Goal: Information Seeking & Learning: Understand process/instructions

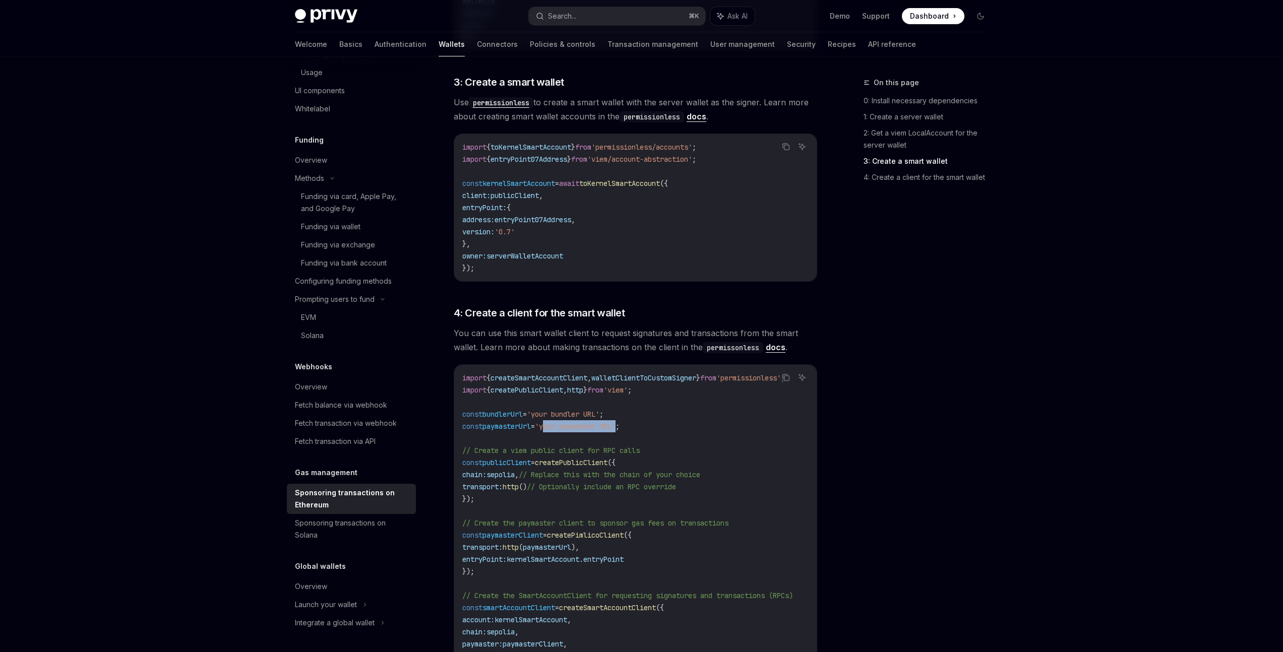
scroll to position [799, 0]
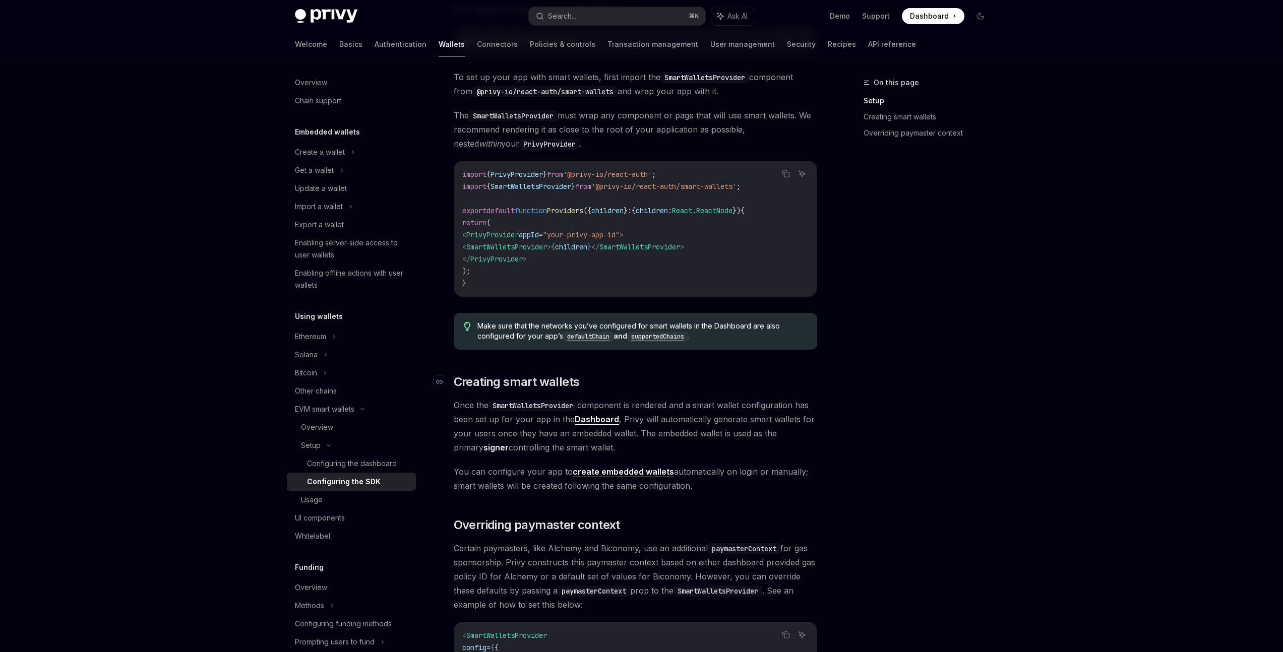
scroll to position [294, 0]
click at [333, 464] on div "Configuring the dashboard" at bounding box center [352, 464] width 90 height 12
click at [320, 486] on div "Configuring the SDK" at bounding box center [344, 482] width 74 height 12
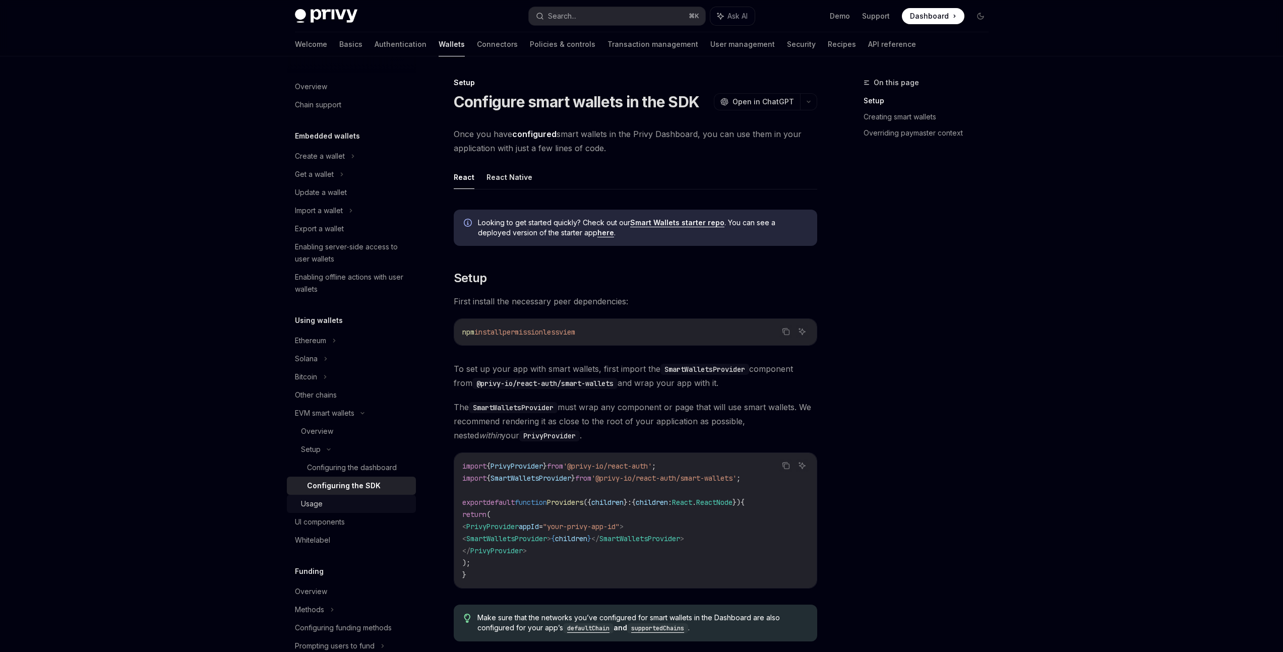
click at [318, 501] on div "Usage" at bounding box center [312, 504] width 22 height 12
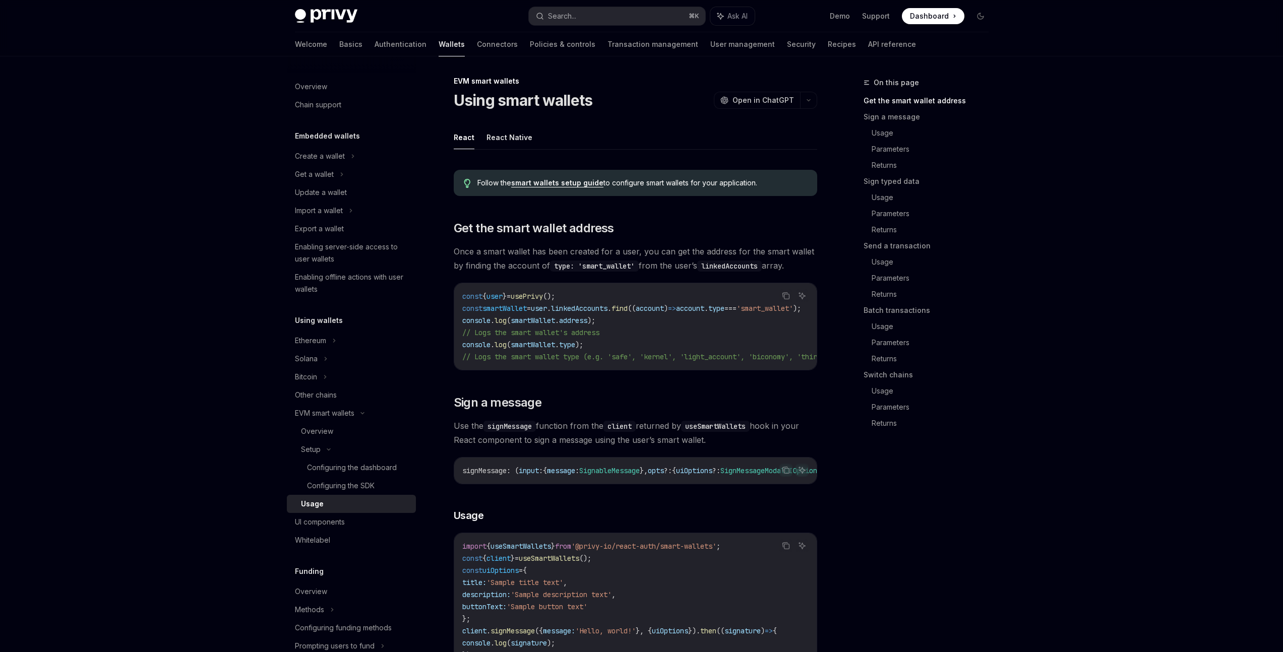
scroll to position [2, 0]
drag, startPoint x: 670, startPoint y: 373, endPoint x: 675, endPoint y: 376, distance: 5.2
drag, startPoint x: 597, startPoint y: 376, endPoint x: 608, endPoint y: 377, distance: 11.2
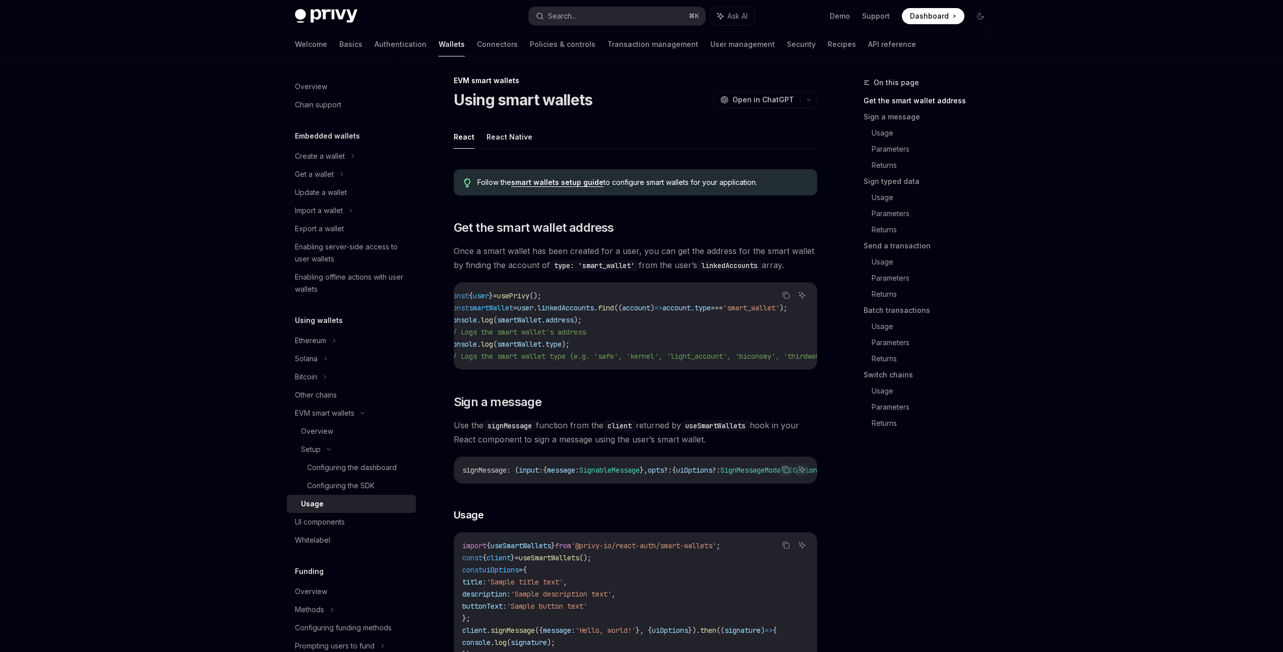
scroll to position [0, 0]
drag, startPoint x: 464, startPoint y: 296, endPoint x: 590, endPoint y: 295, distance: 126.0
click at [590, 295] on code "const { user } = usePrivy (); const smartWallet = user . linkedAccounts . find …" at bounding box center [714, 326] width 504 height 73
click at [336, 468] on div "Configuring the dashboard" at bounding box center [352, 468] width 90 height 12
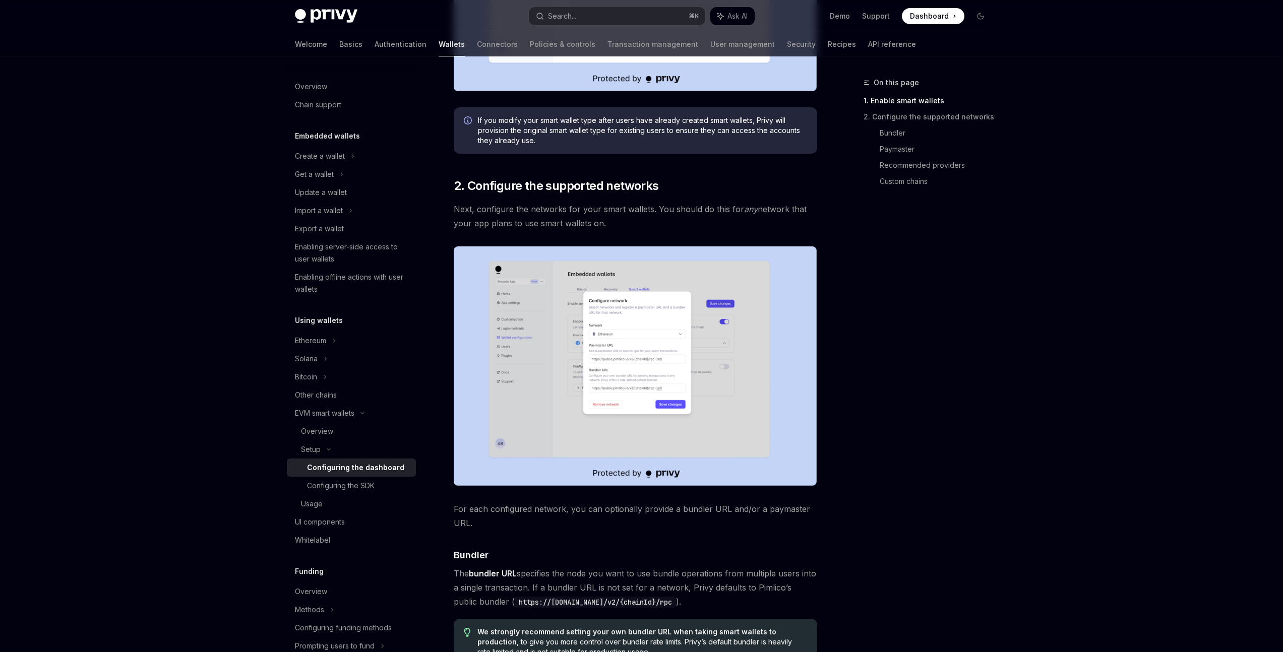
scroll to position [426, 0]
click at [342, 488] on div "Configuring the SDK" at bounding box center [341, 486] width 68 height 12
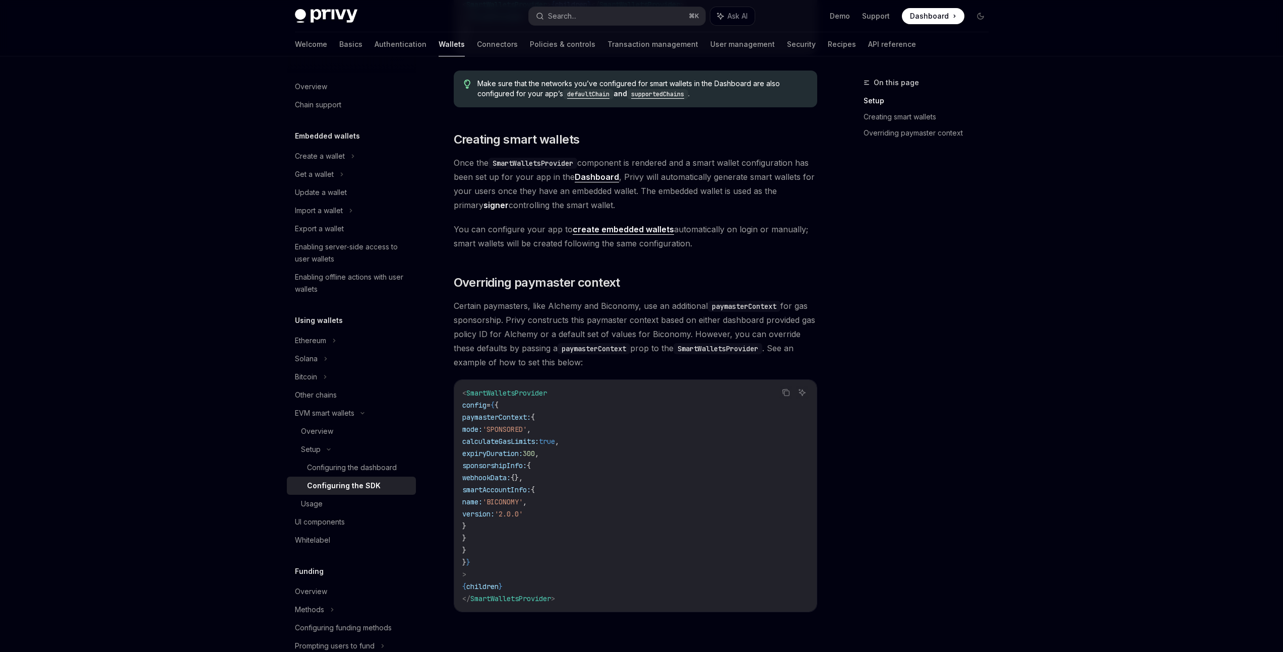
scroll to position [565, 0]
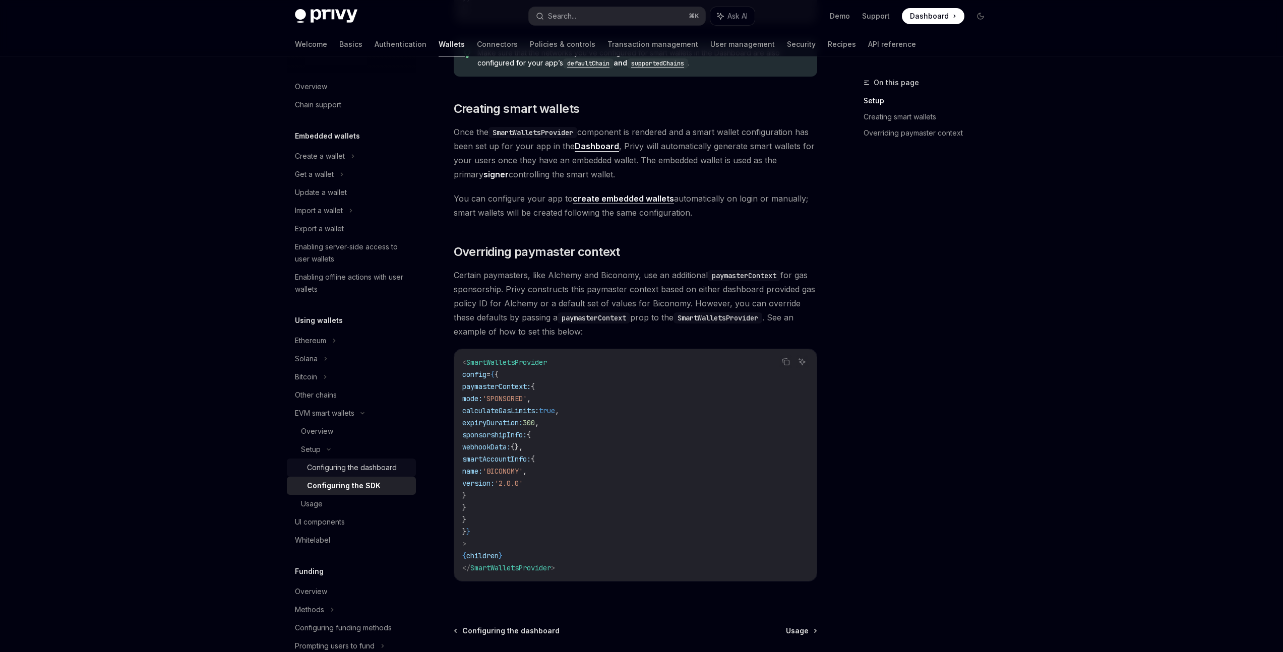
click at [363, 465] on div "Configuring the dashboard" at bounding box center [352, 468] width 90 height 12
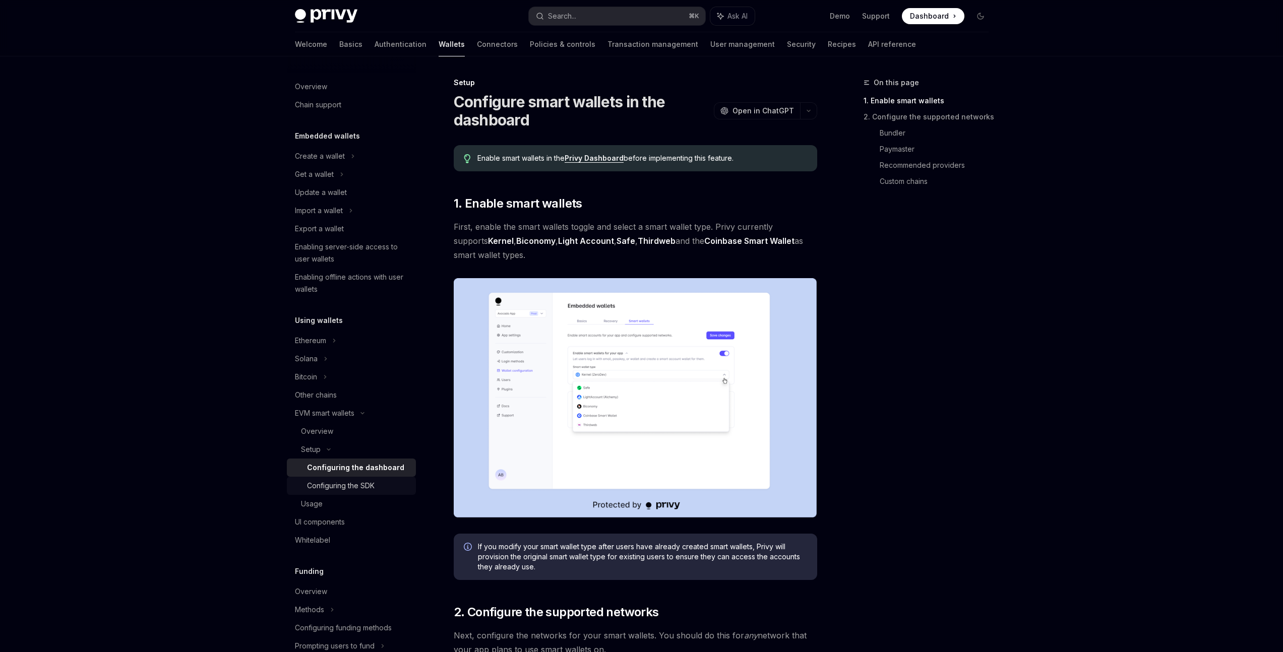
click at [356, 480] on div "Configuring the SDK" at bounding box center [341, 486] width 68 height 12
type textarea "*"
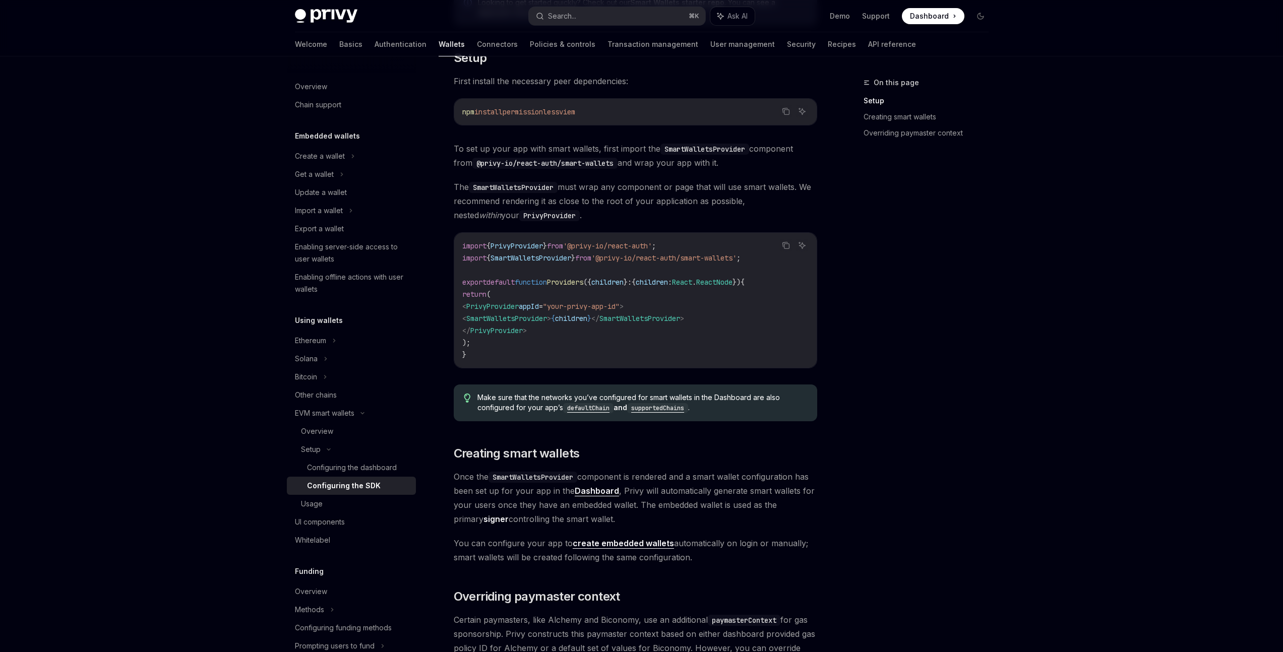
scroll to position [252, 0]
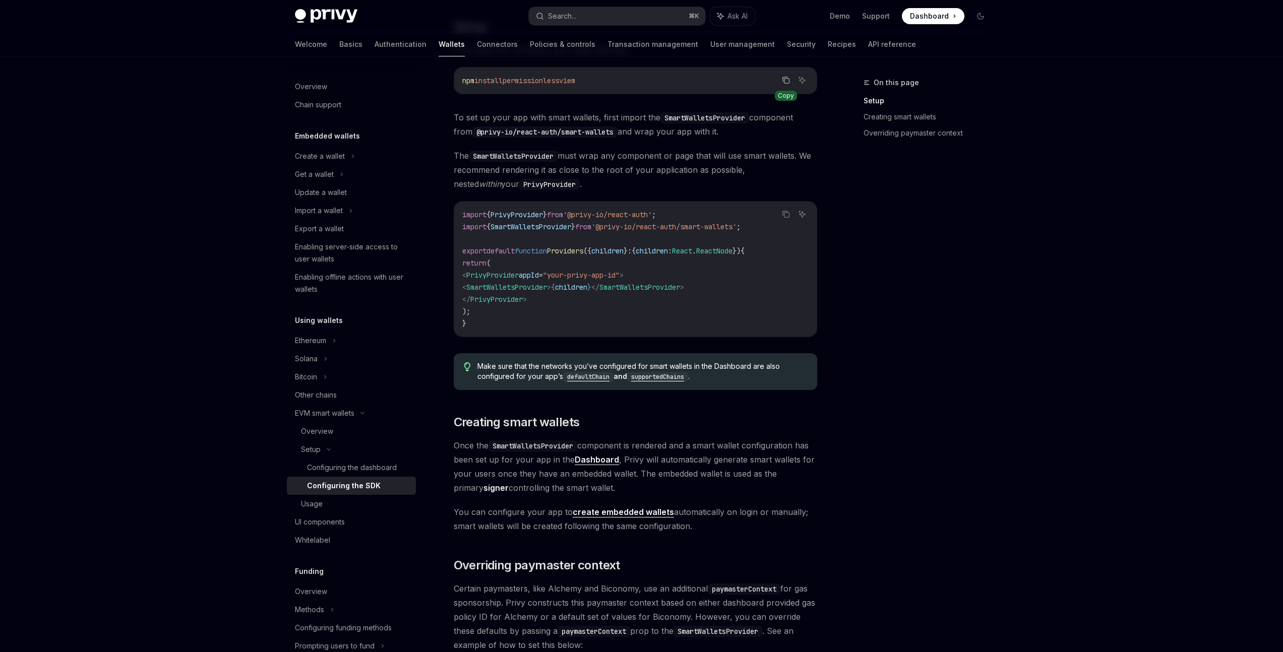
click at [786, 80] on icon "Copy the contents from the code block" at bounding box center [786, 80] width 8 height 8
click at [535, 217] on span "PrivyProvider" at bounding box center [517, 214] width 52 height 9
click at [529, 226] on span "SmartWalletsProvider" at bounding box center [531, 226] width 81 height 9
copy span "SmartWalletsProvider"
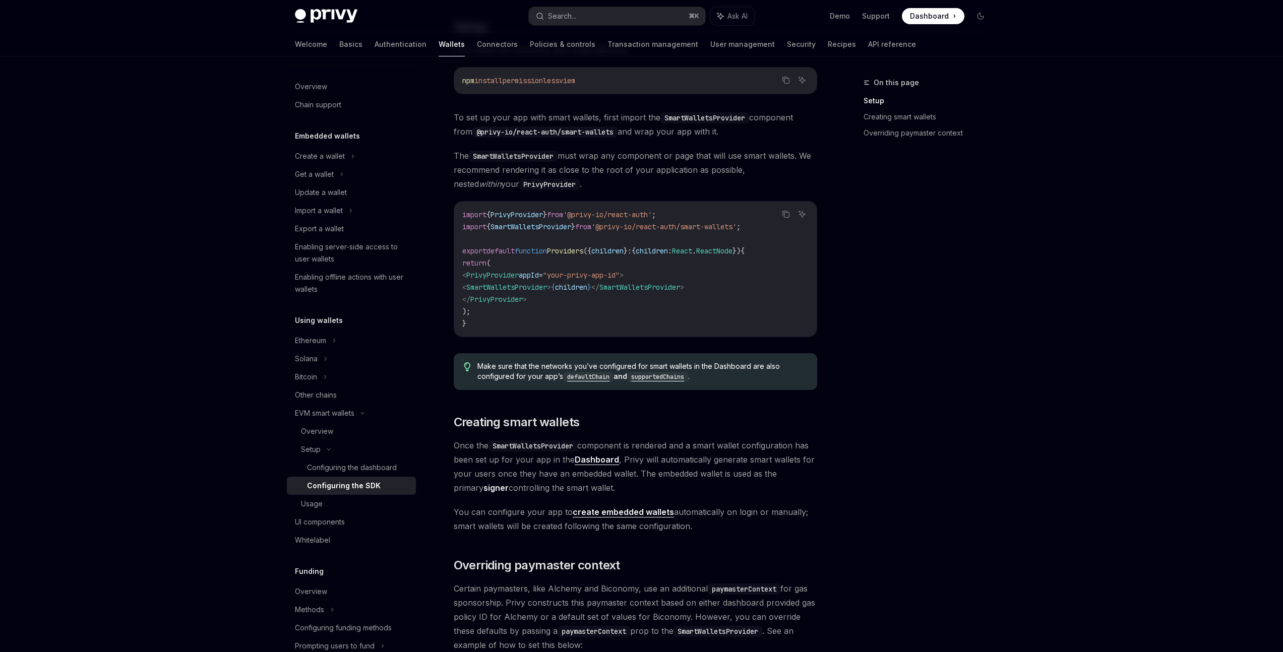
click at [576, 252] on span "Providers" at bounding box center [565, 251] width 36 height 9
click at [539, 277] on span "appId" at bounding box center [529, 275] width 20 height 9
drag, startPoint x: 546, startPoint y: 277, endPoint x: 527, endPoint y: 277, distance: 19.2
click at [539, 277] on span "appId" at bounding box center [529, 275] width 20 height 9
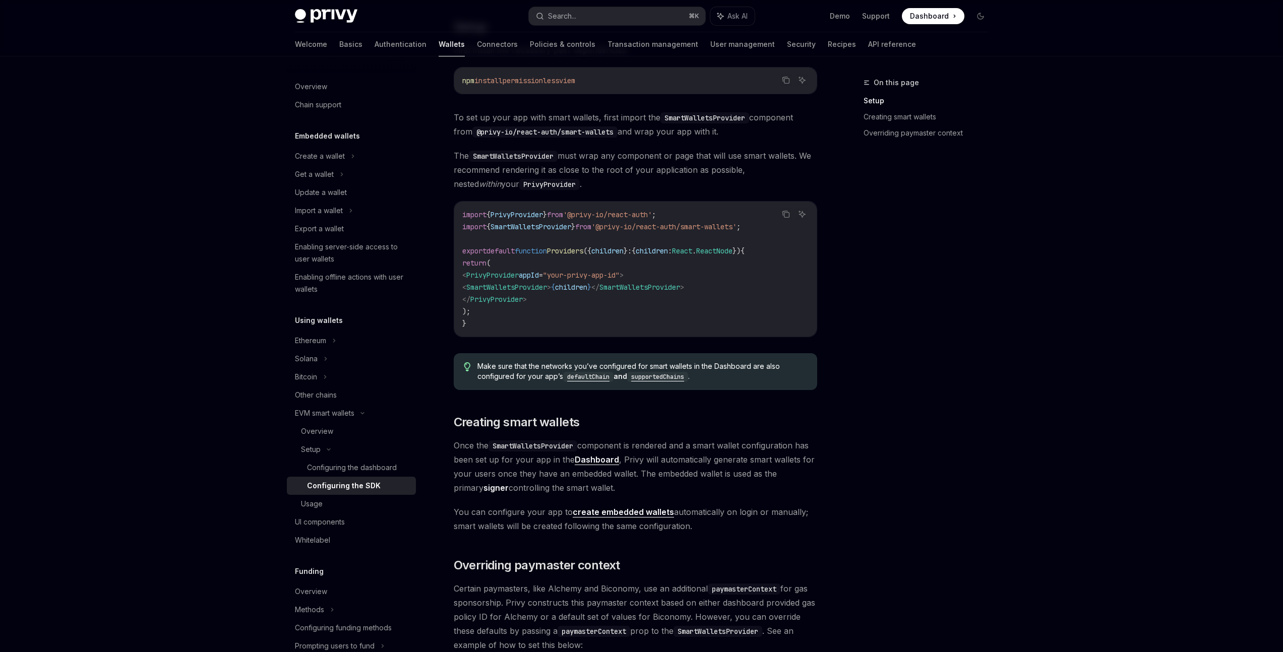
click at [519, 277] on span "PrivyProvider" at bounding box center [492, 275] width 52 height 9
copy span "PrivyProvider"
click at [530, 288] on span "SmartWalletsProvider" at bounding box center [506, 287] width 81 height 9
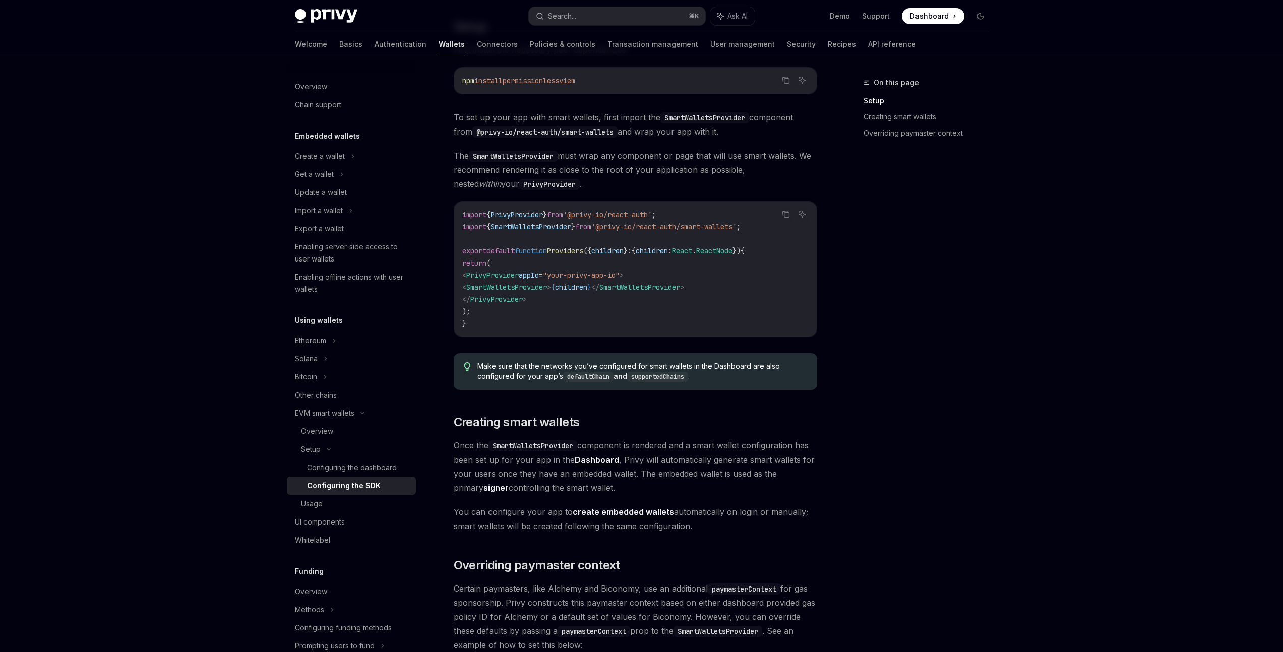
click at [587, 289] on span "children" at bounding box center [571, 287] width 32 height 9
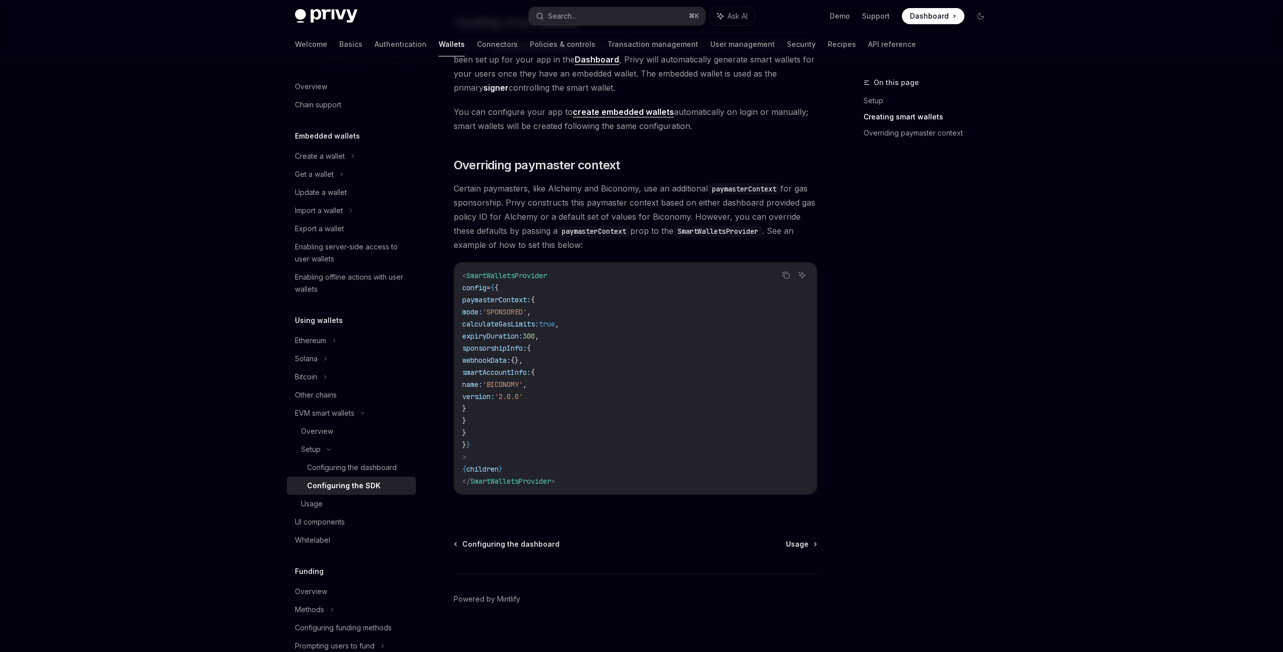
scroll to position [660, 0]
